Goal: Task Accomplishment & Management: Use online tool/utility

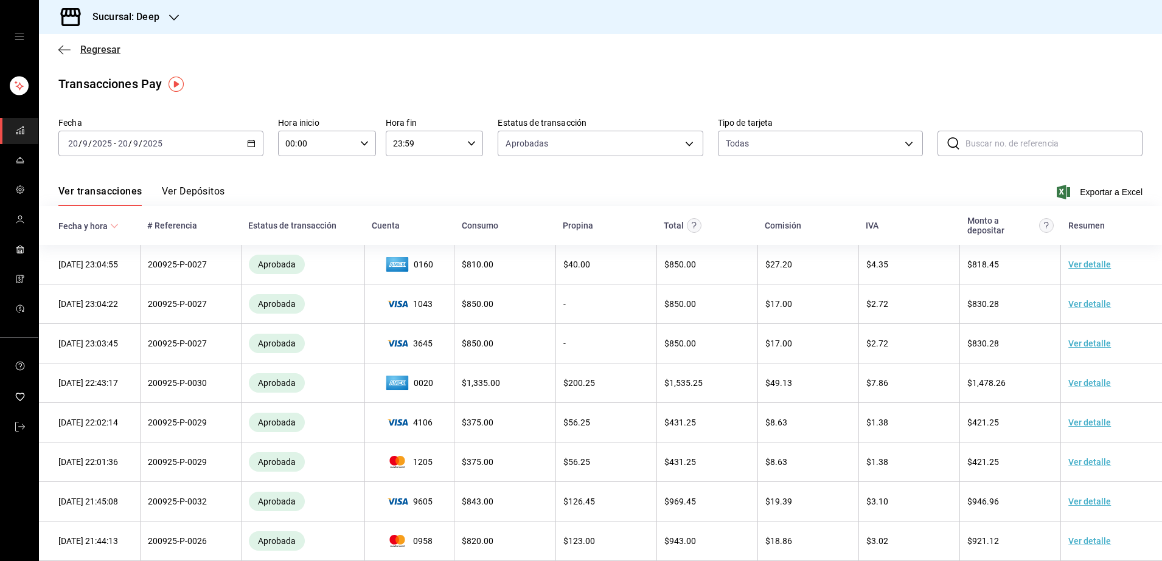
click at [65, 45] on icon "button" at bounding box center [64, 49] width 12 height 11
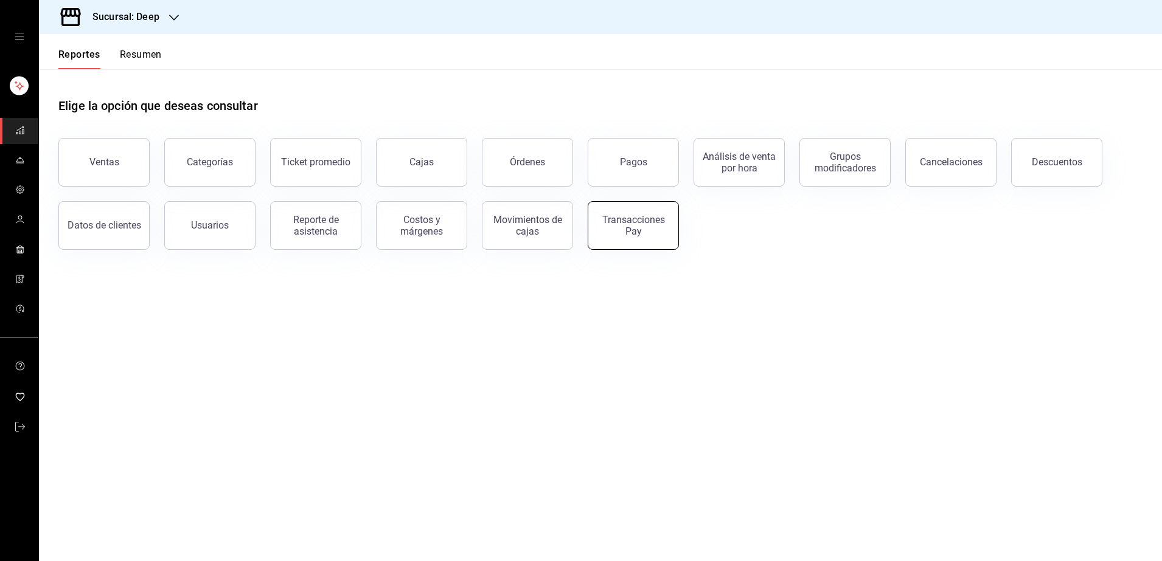
click at [662, 234] on div "Transacciones Pay" at bounding box center [632, 225] width 75 height 23
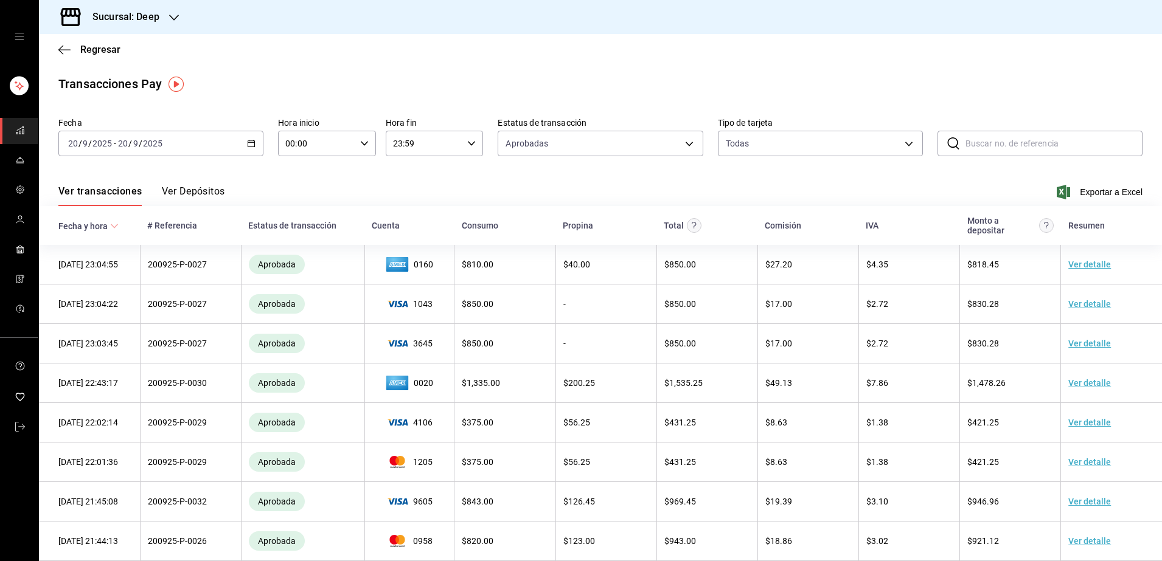
click at [227, 144] on div "[DATE] [DATE] - [DATE] [DATE]" at bounding box center [160, 144] width 205 height 26
click at [74, 179] on span "Hoy" at bounding box center [116, 180] width 94 height 13
click at [1080, 189] on span "Exportar a Excel" at bounding box center [1100, 192] width 83 height 15
